Goal: Find specific page/section: Find specific page/section

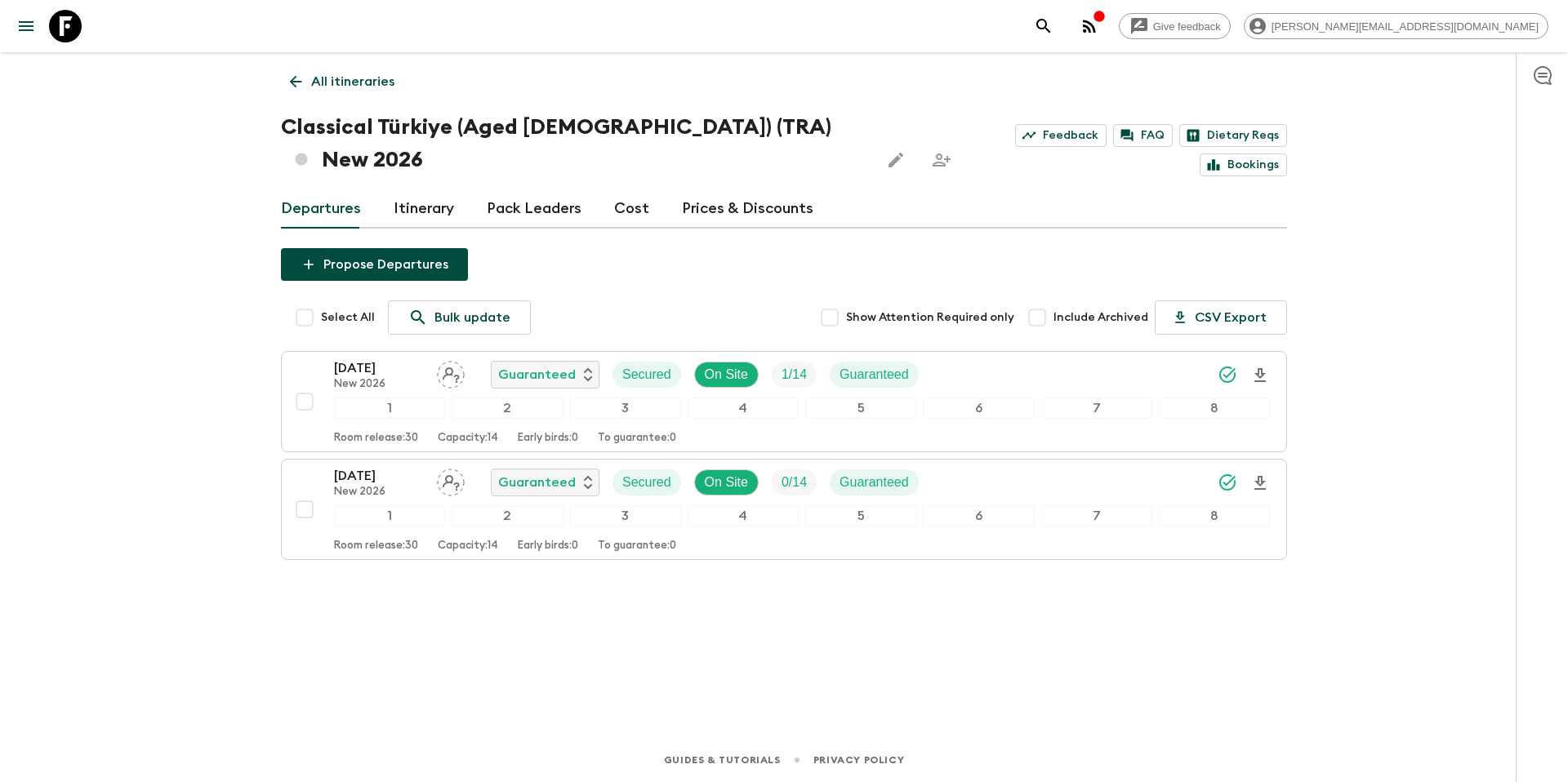
click at [378, 83] on p "All itineraries" at bounding box center [352, 82] width 84 height 20
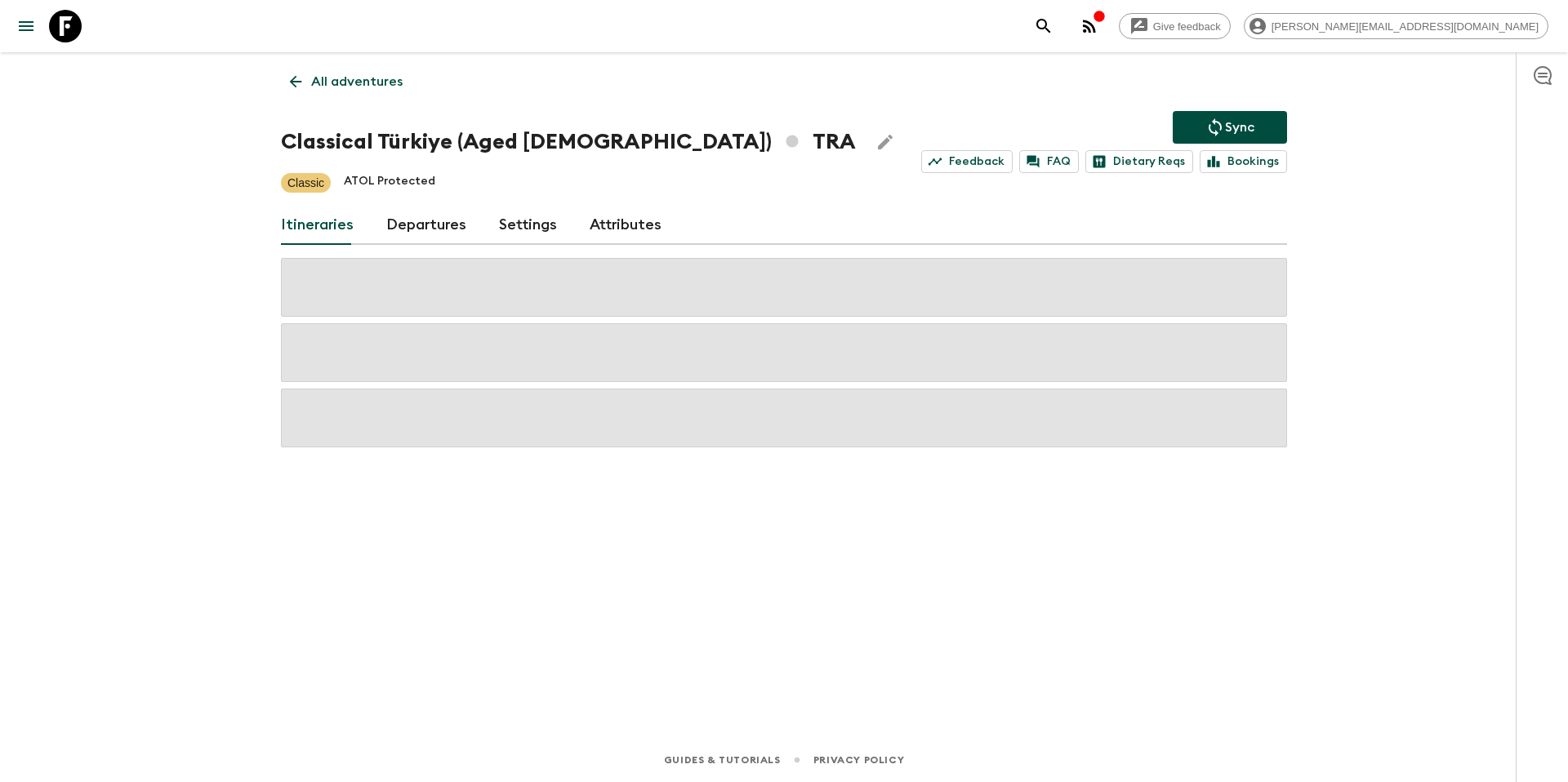
click at [356, 84] on p "All adventures" at bounding box center [357, 82] width 92 height 20
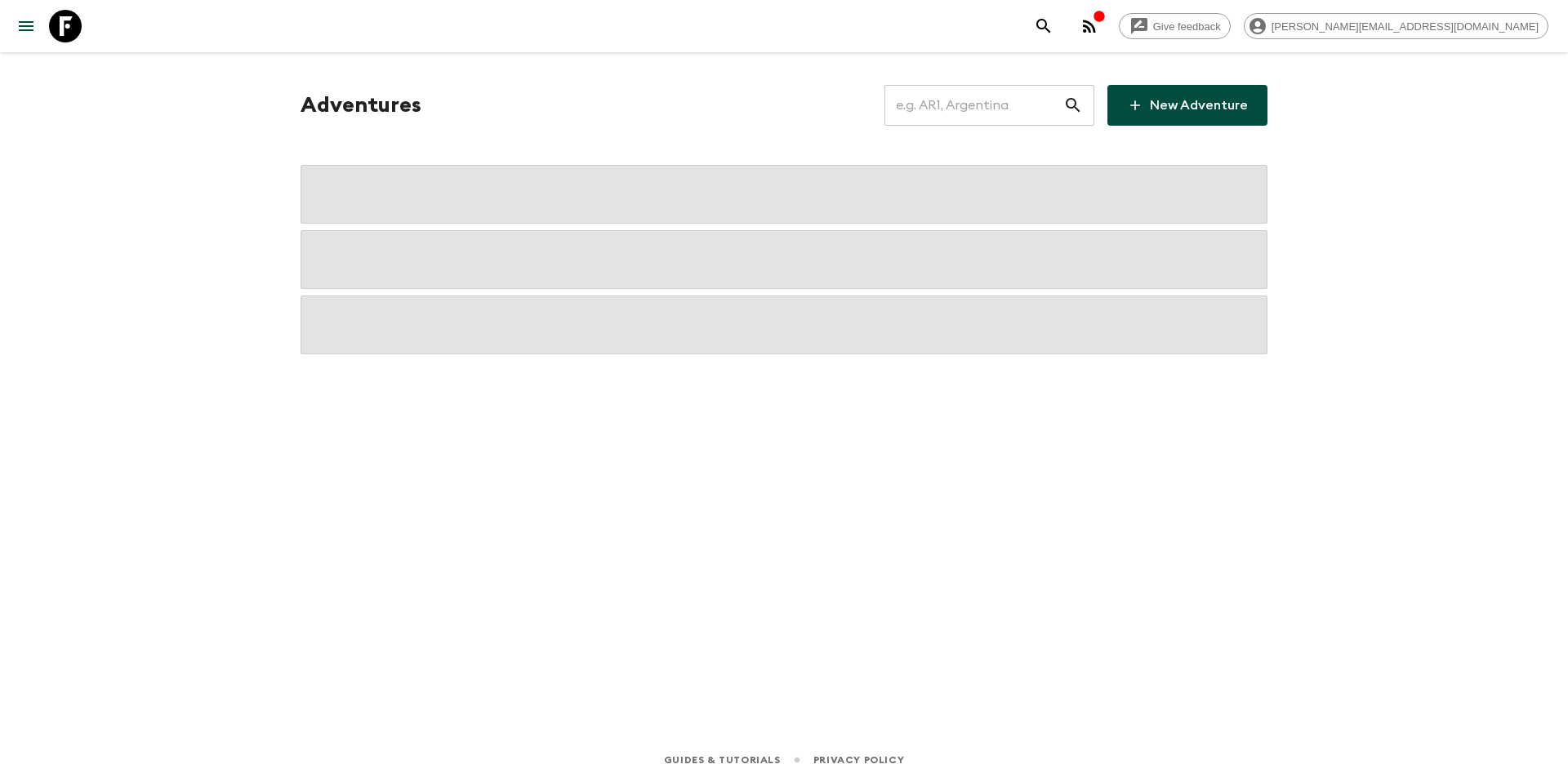
click at [953, 102] on input "text" at bounding box center [973, 105] width 179 height 46
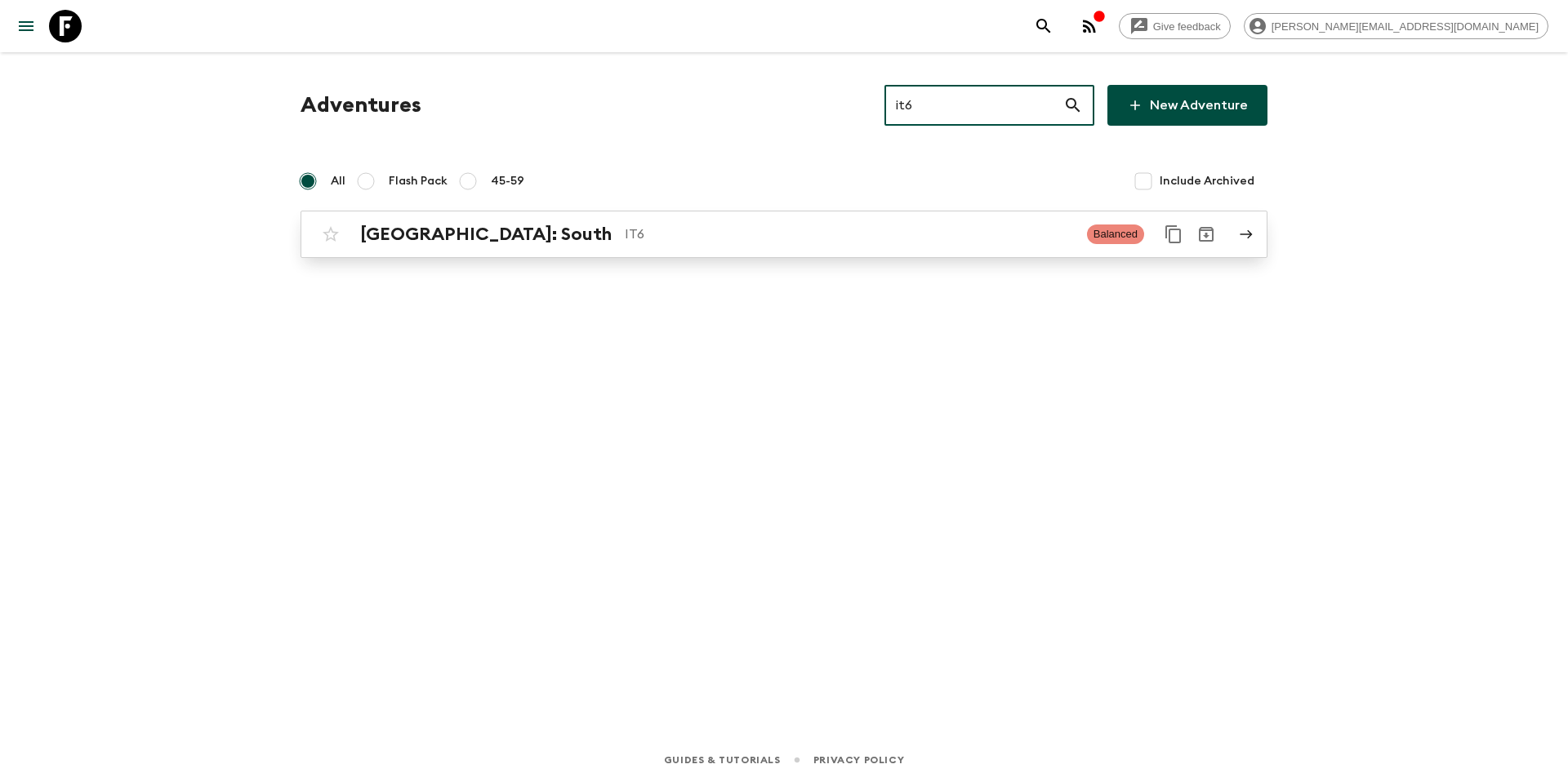
type input "it6"
click at [803, 224] on div "[GEOGRAPHIC_DATA]: South IT6" at bounding box center [717, 234] width 714 height 22
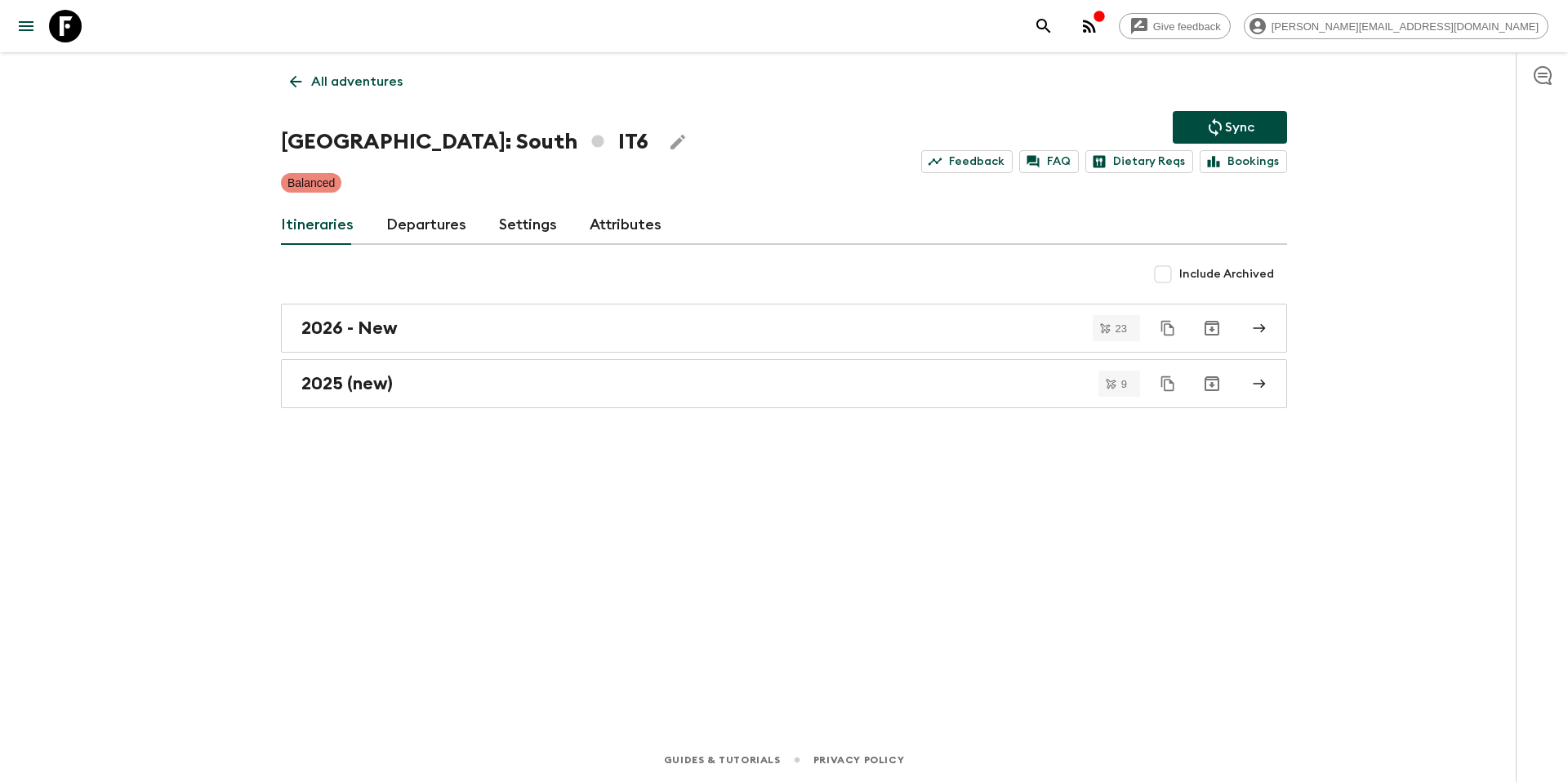
click at [417, 224] on link "Departures" at bounding box center [426, 225] width 80 height 40
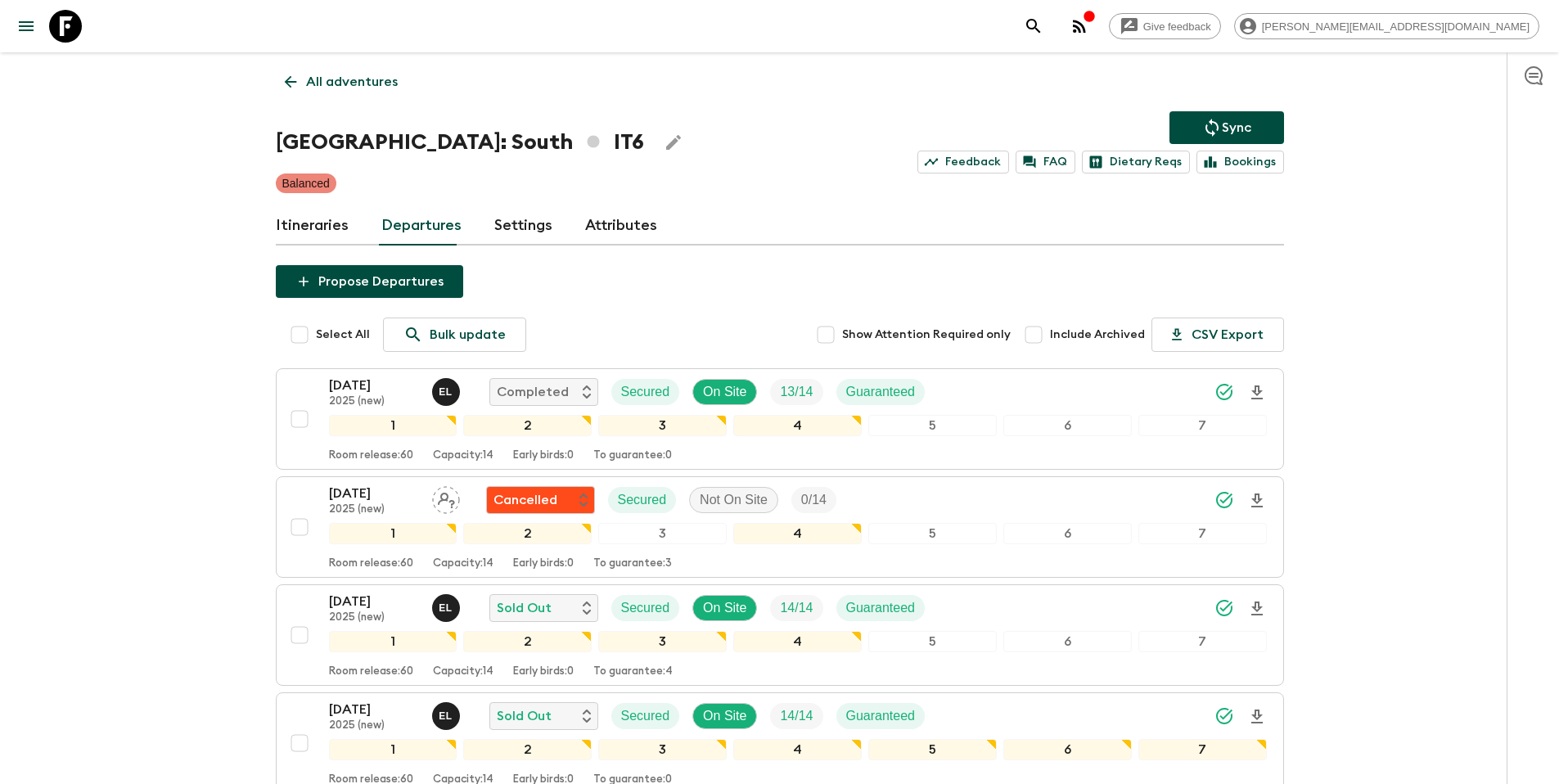
scroll to position [750, 0]
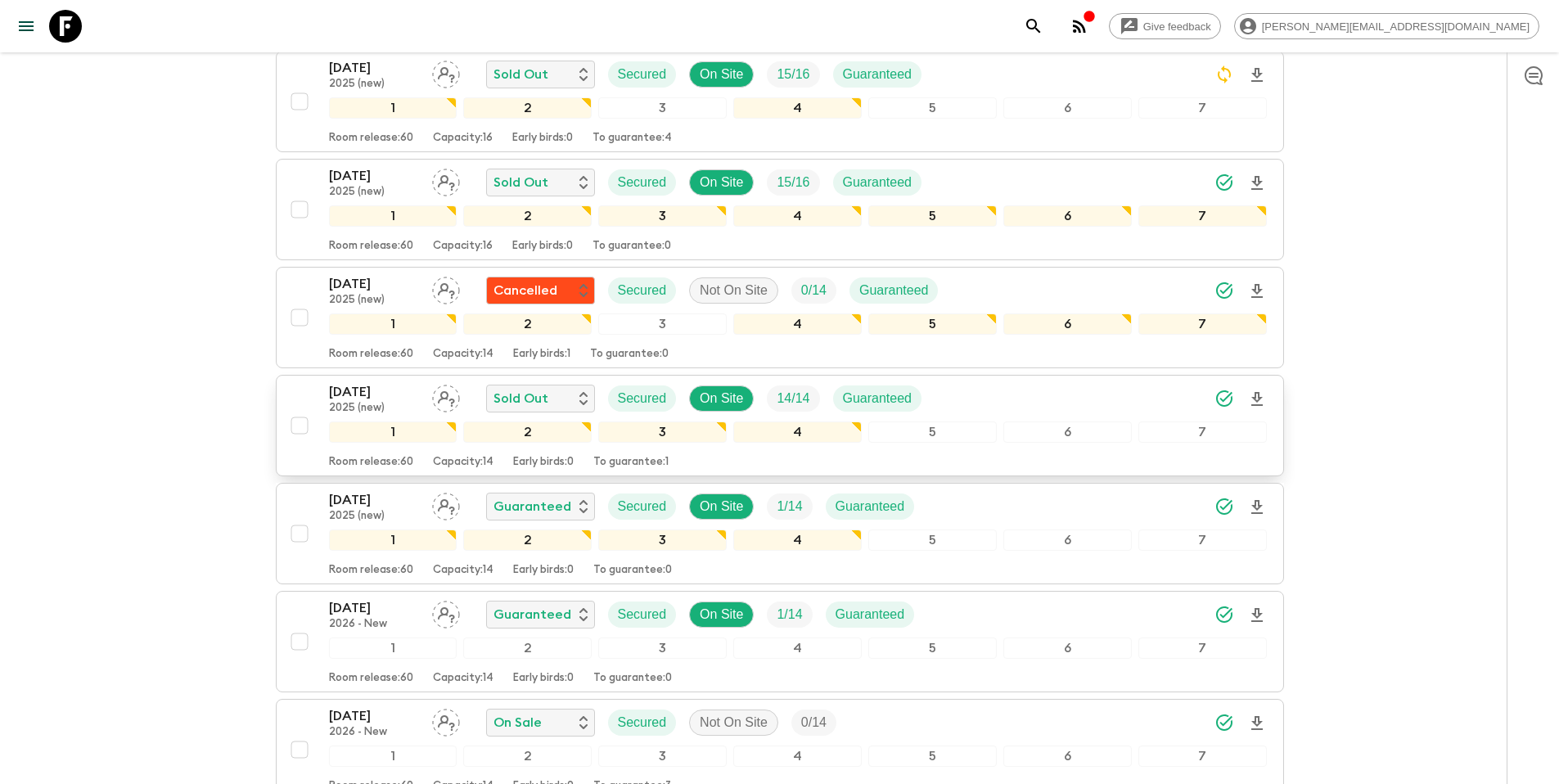
click at [1028, 409] on div "[DATE] 2025 (new) Sold Out Secured On Site 14 / 14 Guaranteed" at bounding box center [798, 399] width 938 height 32
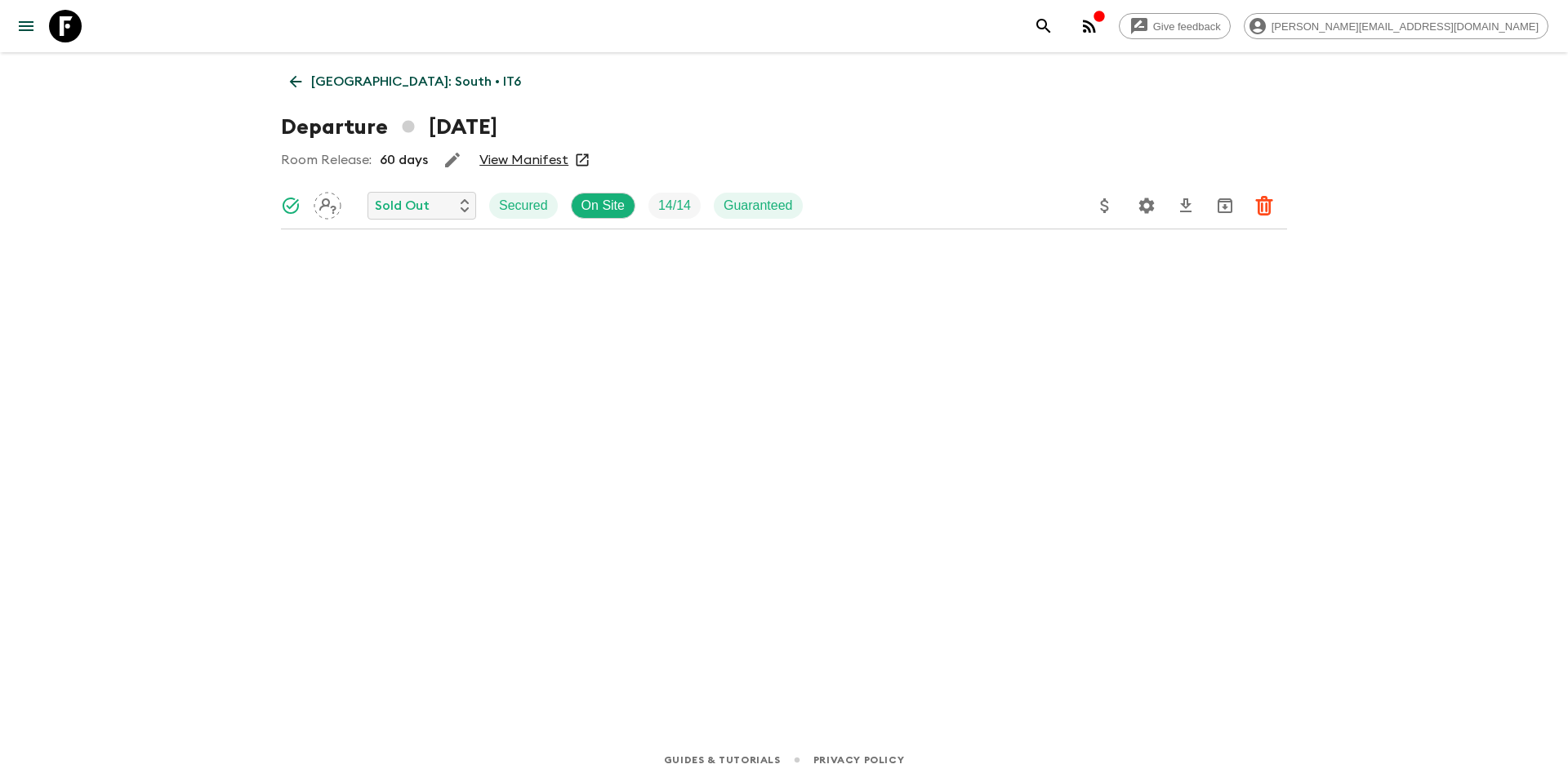
click at [515, 161] on link "View Manifest" at bounding box center [524, 160] width 89 height 16
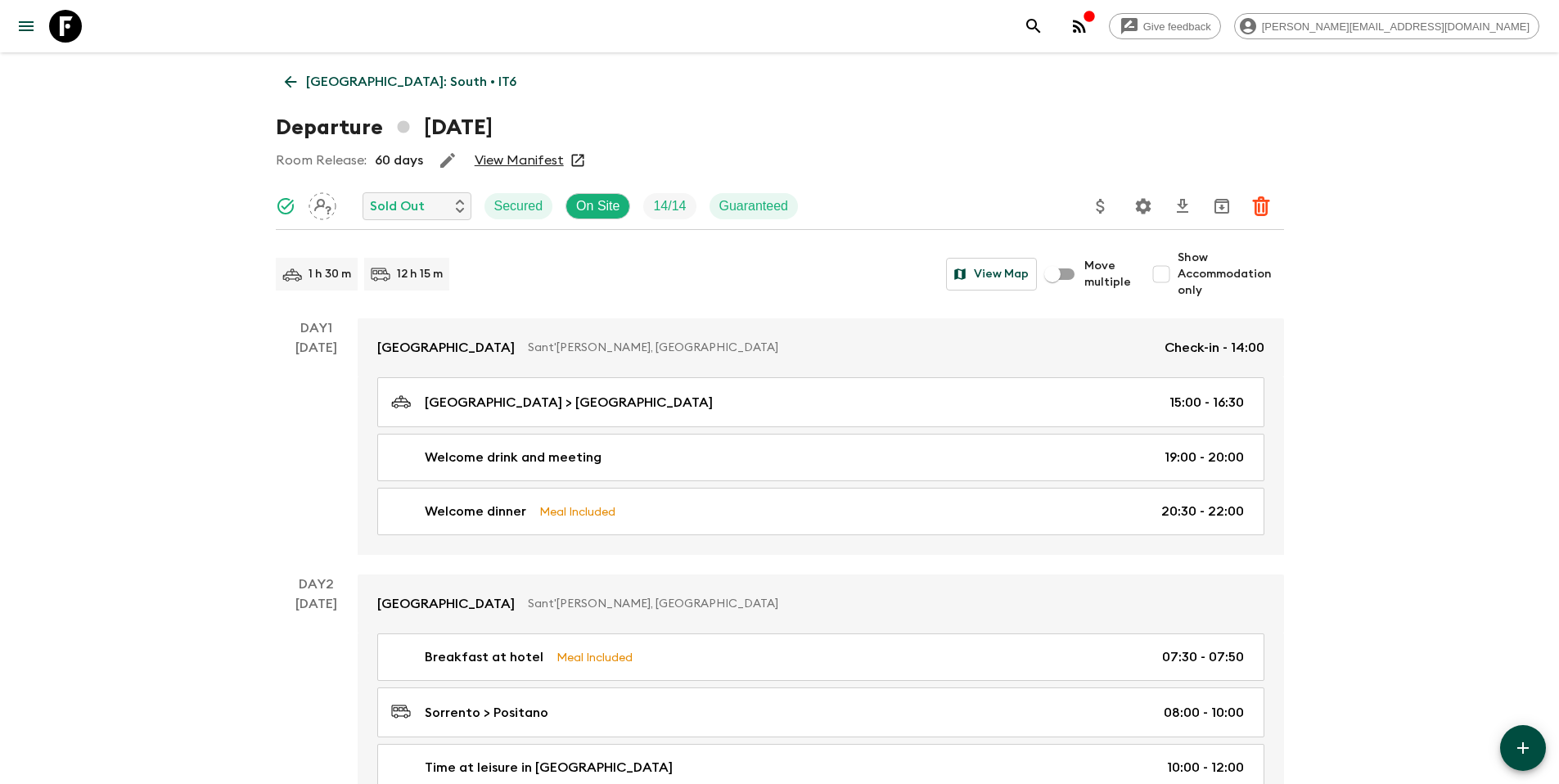
click at [365, 84] on p "[GEOGRAPHIC_DATA]: South • IT6" at bounding box center [411, 82] width 211 height 20
